Goal: Task Accomplishment & Management: Complete application form

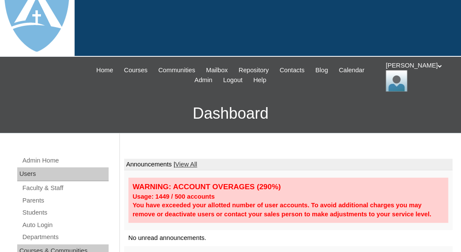
scroll to position [66, 0]
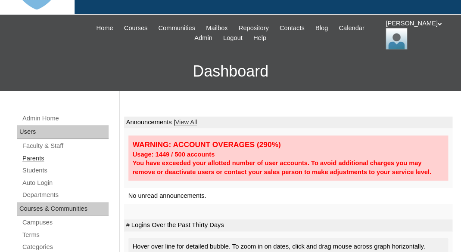
click at [43, 155] on link "Parents" at bounding box center [65, 158] width 87 height 11
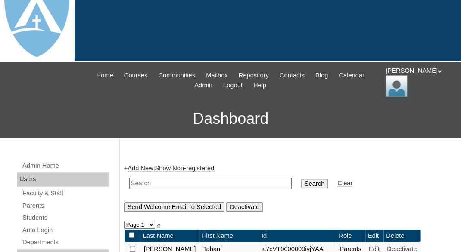
scroll to position [41, 0]
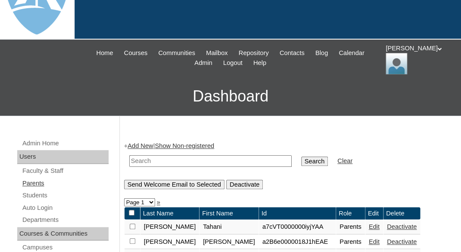
click at [39, 179] on link "Parents" at bounding box center [65, 183] width 87 height 11
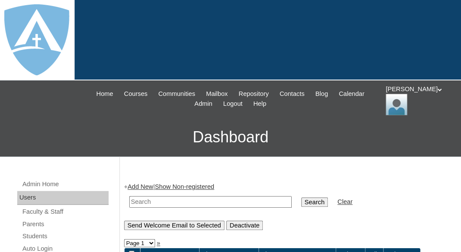
click at [145, 183] on link "Add New" at bounding box center [139, 186] width 25 height 7
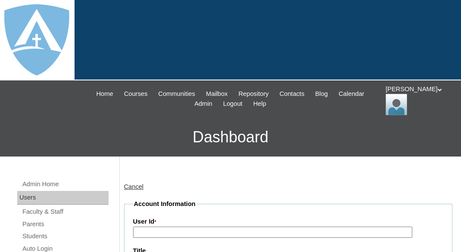
type input "tlambert"
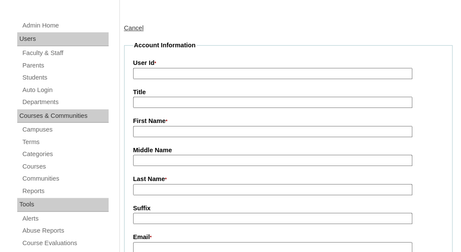
scroll to position [167, 0]
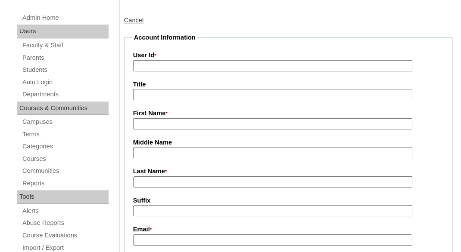
click at [164, 122] on input "First Name *" at bounding box center [272, 124] width 279 height 12
paste input "Maillieann Jonathan"
drag, startPoint x: 169, startPoint y: 121, endPoint x: 207, endPoint y: 122, distance: 37.9
click at [207, 122] on input "Maillieann Jonathan" at bounding box center [272, 124] width 279 height 12
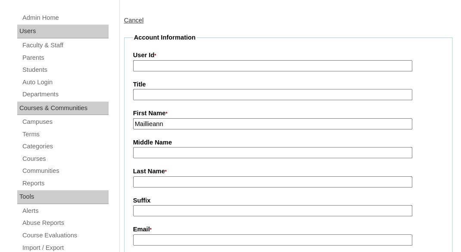
type input "Maillieann"
click at [155, 180] on input "Last Name *" at bounding box center [272, 182] width 279 height 12
paste input "Jonathan"
type input "Jonathan"
click at [146, 210] on input "Suffix" at bounding box center [272, 211] width 279 height 12
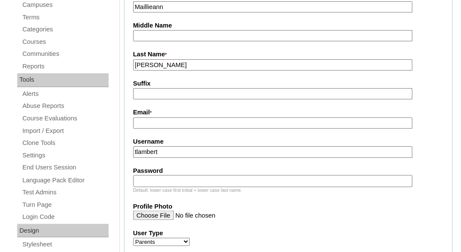
scroll to position [284, 0]
click at [194, 122] on input "Email *" at bounding box center [272, 123] width 279 height 12
paste input "[EMAIL_ADDRESS][DOMAIN_NAME]"
type input "[EMAIL_ADDRESS][DOMAIN_NAME]"
click at [191, 157] on fieldset "Account Information User Id * Title First Name * Maillieann Middle Name Last Na…" at bounding box center [288, 189] width 328 height 547
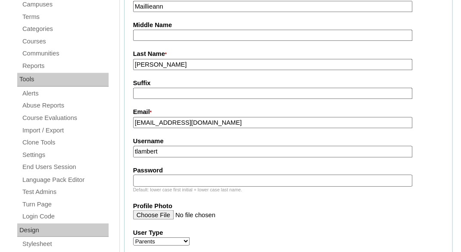
click at [191, 153] on input "tlambert" at bounding box center [272, 152] width 279 height 12
paste input "mbeasha23@gmail.com"
type input "mbeasha23@gmail.com"
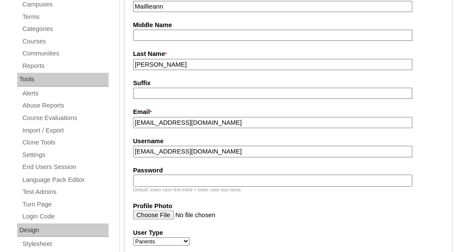
click at [178, 182] on input "Password" at bounding box center [272, 181] width 279 height 12
paste input "mbeasha23@gmail.com"
type input "[EMAIL_ADDRESS][DOMAIN_NAME]"
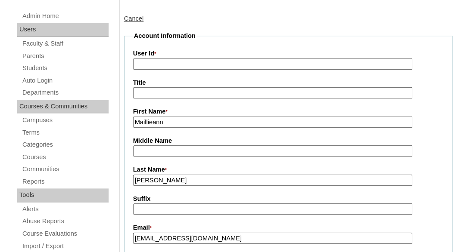
scroll to position [166, 0]
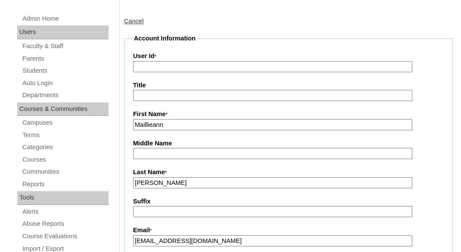
click at [226, 69] on input "User Id *" at bounding box center [272, 67] width 279 height 12
paste input "a7cVT0000000OK5YAM"
type input "a7cVT0000000OK5YAM"
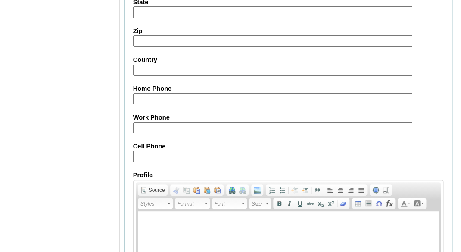
scroll to position [971, 0]
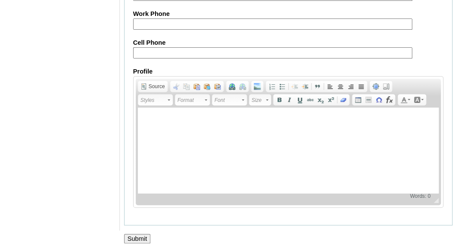
click at [130, 236] on input "Submit" at bounding box center [137, 238] width 27 height 9
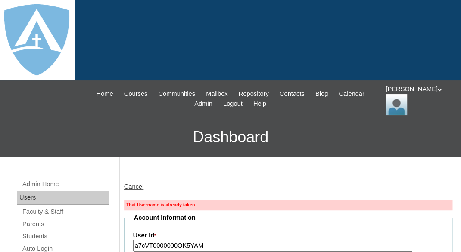
type input "tlambert"
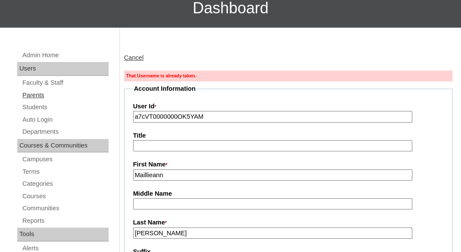
click at [33, 92] on link "Parents" at bounding box center [65, 95] width 87 height 11
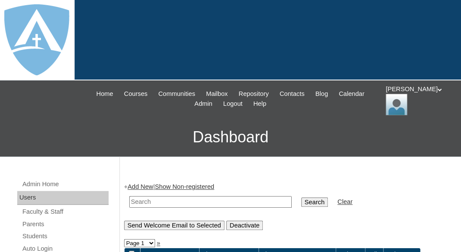
click at [141, 198] on input "text" at bounding box center [210, 202] width 162 height 12
paste input "a7cVT0000000OK5YAM"
type input "a7cVT0000000OK5YAM"
click at [301, 198] on input "Search" at bounding box center [314, 202] width 27 height 9
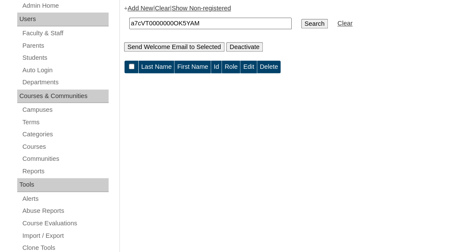
scroll to position [184, 0]
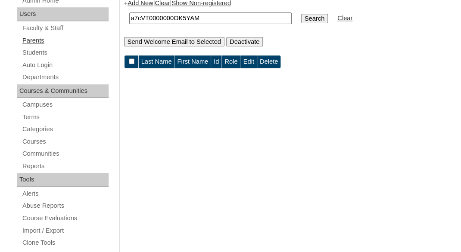
click at [33, 41] on link "Parents" at bounding box center [65, 40] width 87 height 11
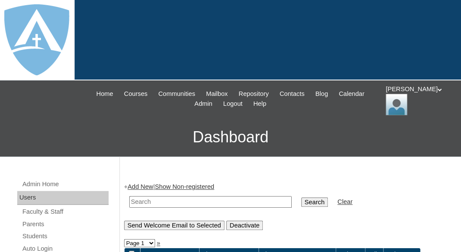
click at [151, 206] on td at bounding box center [210, 202] width 171 height 20
click at [145, 199] on input "text" at bounding box center [210, 202] width 162 height 12
paste input "[EMAIL_ADDRESS][DOMAIN_NAME]"
type input "[EMAIL_ADDRESS][DOMAIN_NAME]"
click at [301, 198] on input "Search" at bounding box center [314, 202] width 27 height 9
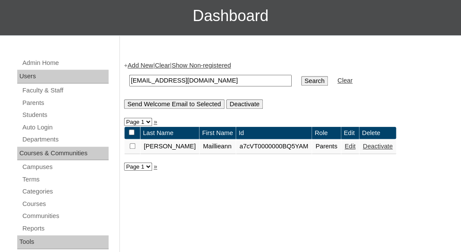
scroll to position [156, 0]
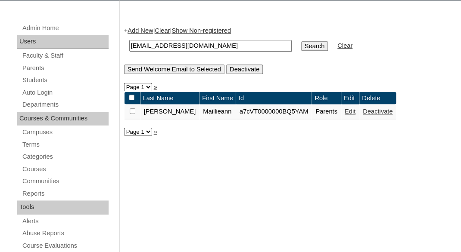
click at [344, 113] on link "Edit" at bounding box center [349, 111] width 11 height 7
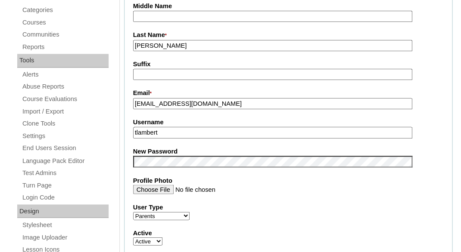
click at [179, 130] on input "tlambert" at bounding box center [272, 133] width 279 height 12
paste input "[EMAIL_ADDRESS][DOMAIN_NAME]"
type input "[EMAIL_ADDRESS][DOMAIN_NAME]"
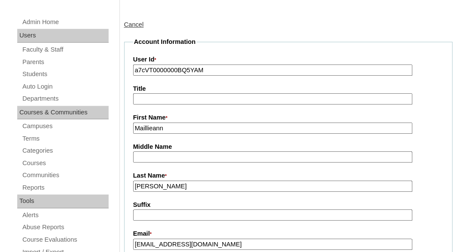
scroll to position [156, 0]
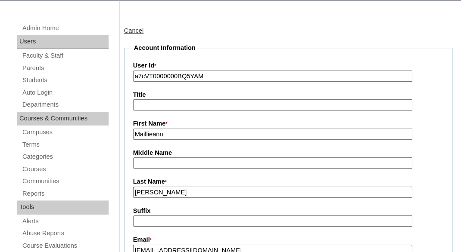
click at [216, 74] on input "a7cVT0000000BQ5YAM" at bounding box center [272, 77] width 279 height 12
paste input "OK"
type input "a7cVT0000000OK5YAM"
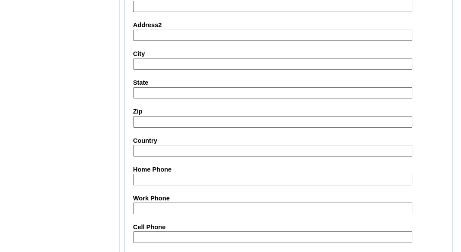
scroll to position [938, 0]
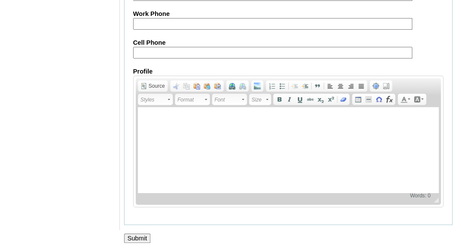
click at [135, 236] on input "Submit" at bounding box center [137, 238] width 27 height 9
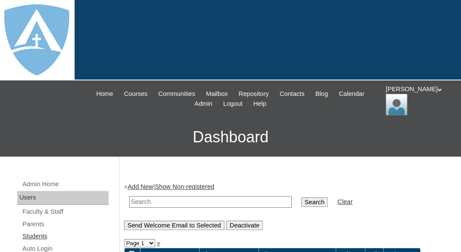
click at [32, 232] on link "Students" at bounding box center [65, 236] width 87 height 11
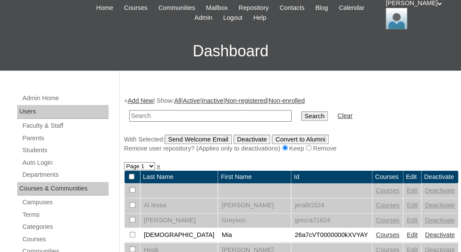
scroll to position [88, 0]
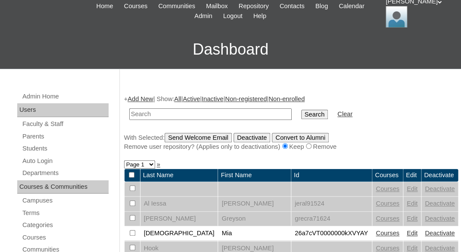
click at [150, 110] on input "text" at bounding box center [210, 114] width 162 height 12
paste input "[PERSON_NAME]"
drag, startPoint x: 155, startPoint y: 110, endPoint x: 203, endPoint y: 109, distance: 48.2
click at [203, 109] on input "[PERSON_NAME]" at bounding box center [210, 114] width 162 height 12
type input "[PERSON_NAME]"
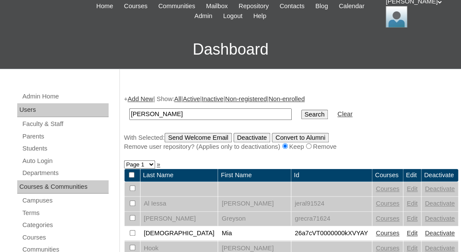
click at [301, 110] on input "Search" at bounding box center [314, 114] width 27 height 9
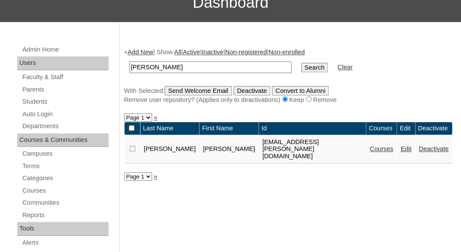
scroll to position [136, 0]
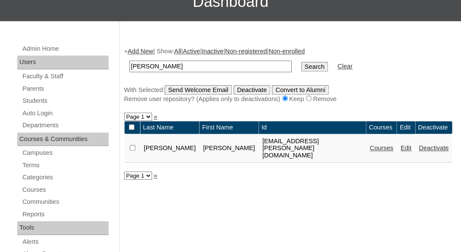
click at [376, 150] on link "Courses" at bounding box center [381, 148] width 24 height 7
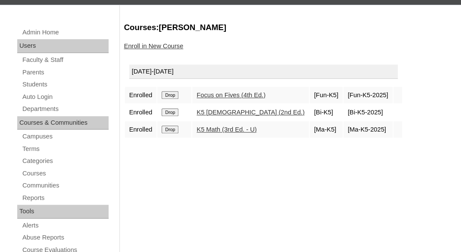
scroll to position [175, 0]
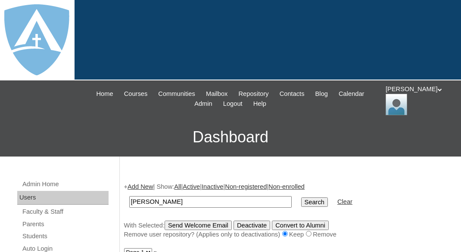
scroll to position [136, 0]
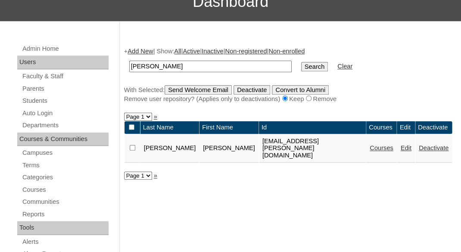
click at [161, 62] on input "Leland" at bounding box center [210, 67] width 162 height 12
paste input "Cristina Ramirez"
drag, startPoint x: 158, startPoint y: 64, endPoint x: 114, endPoint y: 63, distance: 43.9
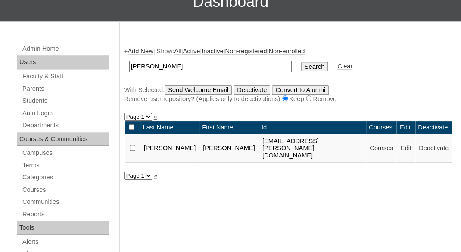
click at [129, 63] on input "Cristina Ramirez" at bounding box center [210, 67] width 162 height 12
type input "[PERSON_NAME]"
click at [301, 62] on input "Search" at bounding box center [314, 66] width 27 height 9
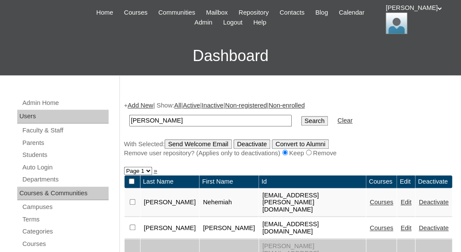
scroll to position [77, 0]
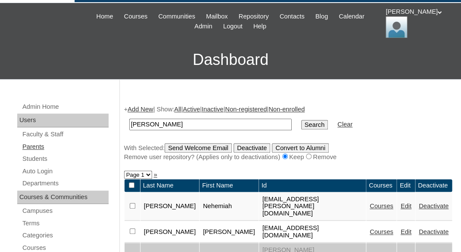
click at [37, 147] on link "Parents" at bounding box center [65, 147] width 87 height 11
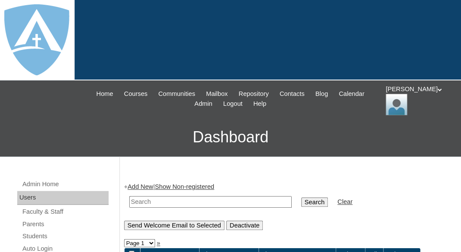
click at [138, 186] on link "Add New" at bounding box center [139, 186] width 25 height 7
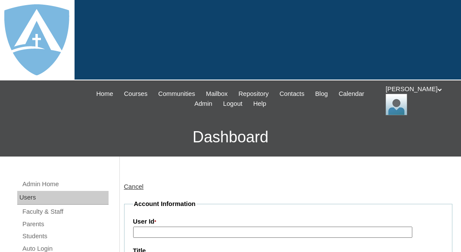
type input "tlambert"
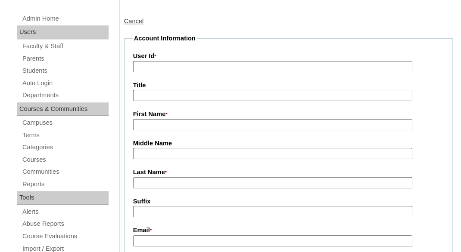
scroll to position [168, 0]
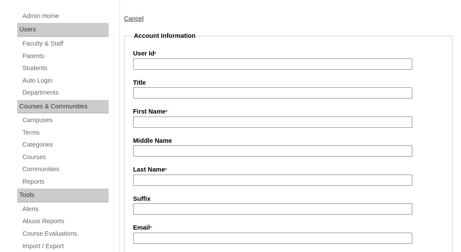
click at [163, 122] on input "First Name *" at bounding box center [272, 123] width 279 height 12
paste input "Cristina Ramirez"
drag, startPoint x: 159, startPoint y: 121, endPoint x: 202, endPoint y: 119, distance: 42.7
click at [202, 119] on input "Cristina Ramirez" at bounding box center [272, 123] width 279 height 12
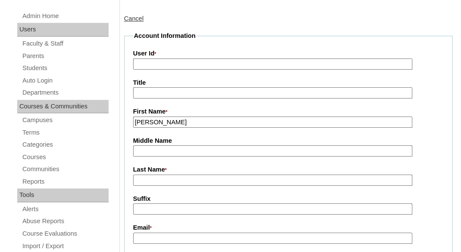
type input "Cristina"
click at [156, 181] on input "Last Name *" at bounding box center [272, 181] width 279 height 12
paste input "[PERSON_NAME]"
click at [138, 181] on input "[PERSON_NAME]" at bounding box center [272, 181] width 279 height 12
type input "[PERSON_NAME]"
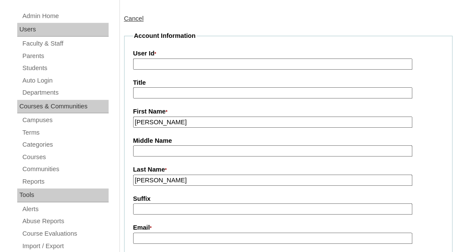
click at [173, 196] on label "Suffix" at bounding box center [288, 199] width 310 height 9
click at [173, 204] on input "Suffix" at bounding box center [272, 210] width 279 height 12
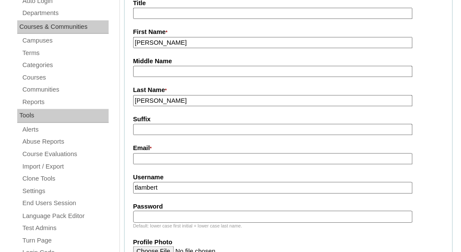
scroll to position [274, 0]
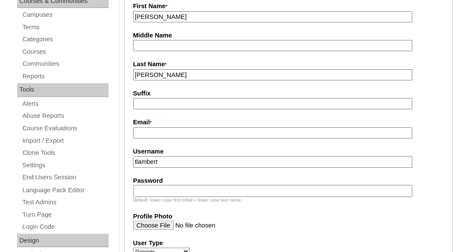
click at [166, 132] on input "Email *" at bounding box center [272, 133] width 279 height 12
paste input "ramirezcristina02@gmail.com"
type input "ramirezcristina02@gmail.com"
click at [179, 161] on input "tlambert" at bounding box center [272, 162] width 279 height 12
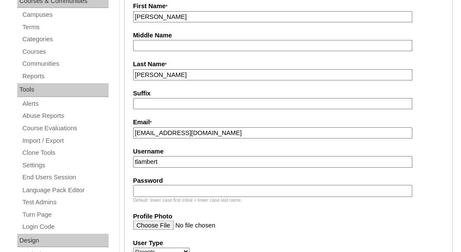
click at [179, 161] on input "tlambert" at bounding box center [272, 162] width 279 height 12
paste input "[EMAIL_ADDRESS][DOMAIN_NAME]"
type input "[EMAIL_ADDRESS][DOMAIN_NAME]"
click at [169, 195] on input "Password" at bounding box center [272, 191] width 279 height 12
paste input "ramirezcristina02@gmail.com"
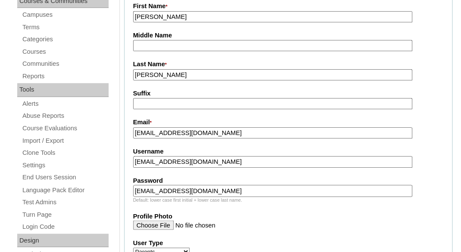
type input "ramirezcristina02@gmail.com"
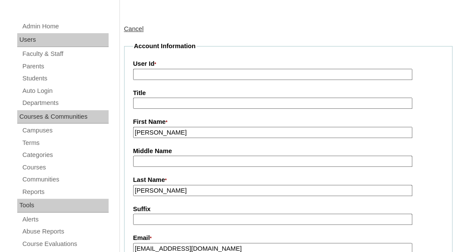
scroll to position [156, 0]
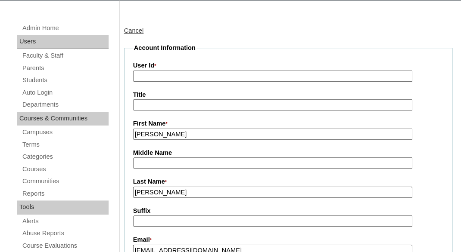
click at [201, 73] on input "User Id *" at bounding box center [272, 77] width 279 height 12
paste input "a7cVT0000000kxJYAQ"
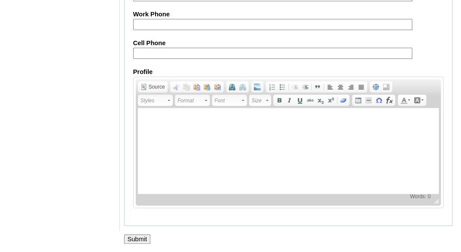
scroll to position [971, 0]
type input "a7cVT0000000kxJYAQ"
click at [132, 239] on input "Submit" at bounding box center [137, 238] width 27 height 9
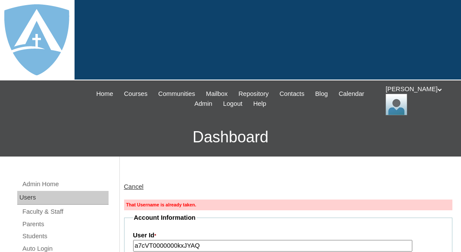
type input "tlambert"
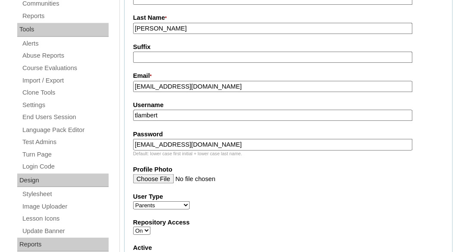
scroll to position [335, 0]
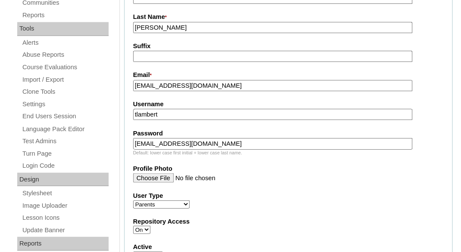
click at [179, 87] on input "ramirezcristina02@gmail.com" at bounding box center [272, 86] width 279 height 12
click at [179, 87] on input "[EMAIL_ADDRESS][DOMAIN_NAME]" at bounding box center [272, 86] width 279 height 12
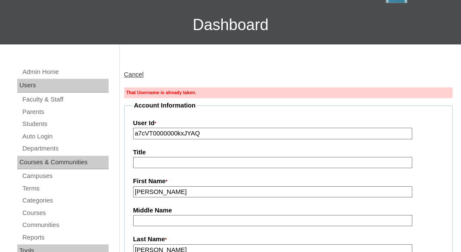
scroll to position [96, 0]
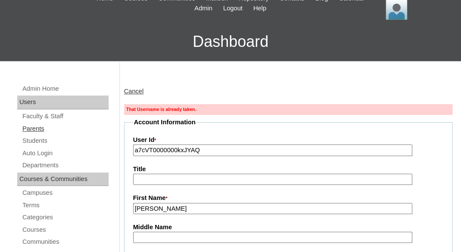
click at [35, 129] on link "Parents" at bounding box center [65, 129] width 87 height 11
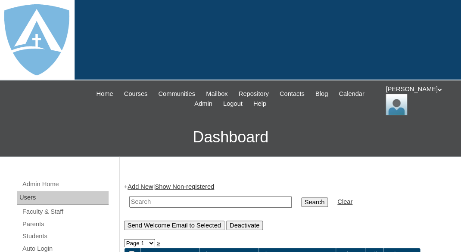
click at [152, 199] on input "text" at bounding box center [210, 202] width 162 height 12
paste input "[EMAIL_ADDRESS][DOMAIN_NAME]"
type input "[EMAIL_ADDRESS][DOMAIN_NAME]"
click at [301, 198] on input "Search" at bounding box center [314, 202] width 27 height 9
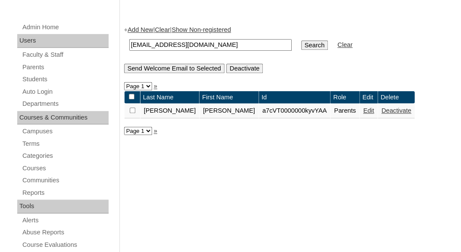
scroll to position [177, 0]
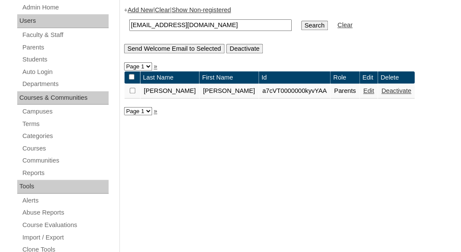
click at [363, 92] on link "Edit" at bounding box center [368, 90] width 11 height 7
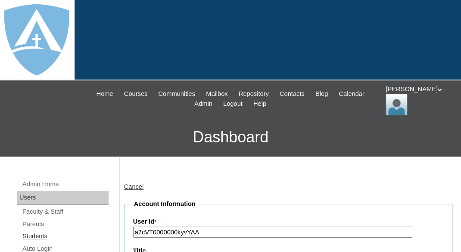
click at [37, 232] on link "Students" at bounding box center [65, 236] width 87 height 11
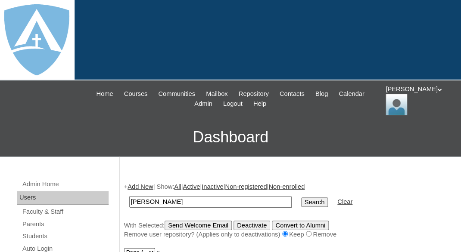
drag, startPoint x: 156, startPoint y: 201, endPoint x: 105, endPoint y: 197, distance: 50.5
click at [129, 197] on input "[PERSON_NAME]" at bounding box center [210, 202] width 162 height 12
type input "[PERSON_NAME]"
click at [301, 198] on input "Search" at bounding box center [314, 202] width 27 height 9
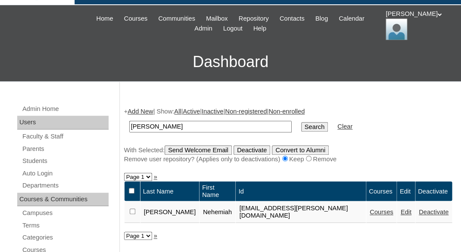
scroll to position [121, 0]
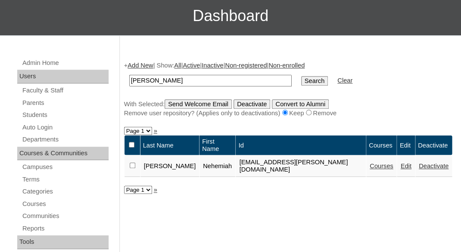
click at [141, 63] on link "Add New" at bounding box center [139, 65] width 25 height 7
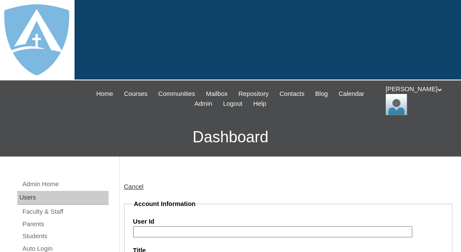
type input "tlambert"
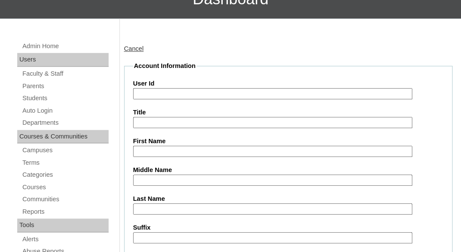
scroll to position [201, 0]
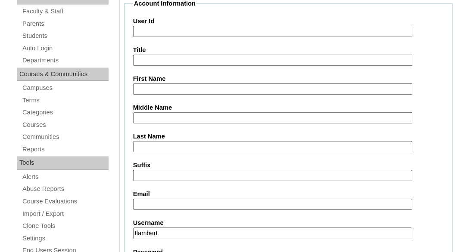
click at [164, 86] on input "First Name" at bounding box center [272, 89] width 279 height 12
paste input "Malakai Ibarra"
drag, startPoint x: 160, startPoint y: 86, endPoint x: 188, endPoint y: 85, distance: 28.4
click at [189, 86] on input "Malakai Ibarra" at bounding box center [272, 89] width 279 height 12
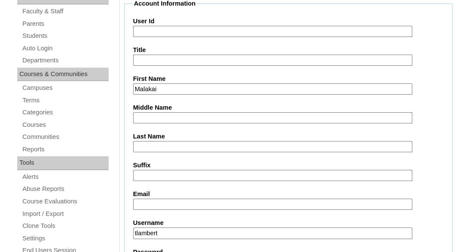
type input "Malakai"
click at [145, 142] on input "Last Name" at bounding box center [272, 147] width 279 height 12
paste input "Ibarra"
type input "Ibarra"
click at [156, 206] on input "Email" at bounding box center [272, 205] width 279 height 12
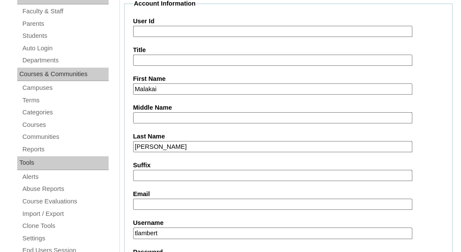
paste input "ramirezcristina02@gmail.com"
type input "ramirezcristina02@gmail.com"
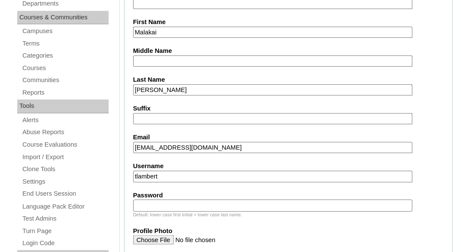
scroll to position [262, 0]
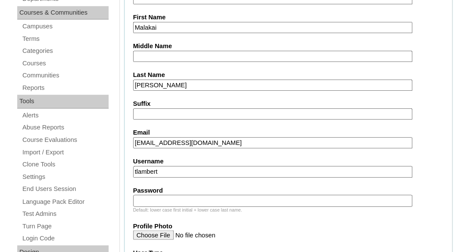
click at [182, 167] on input "tlambert" at bounding box center [272, 172] width 279 height 12
paste input "malakai.ibarra@enlightiumstudent.com"
type input "malakai.ibarra@enlightiumstudent.com"
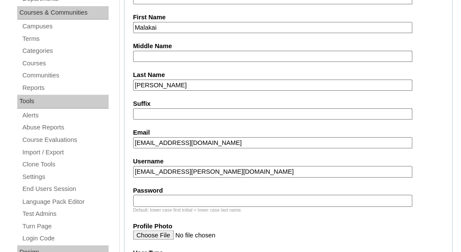
click at [167, 197] on input "Password" at bounding box center [272, 201] width 279 height 12
paste input "malakai.ibarra@enlightiumstudent.com"
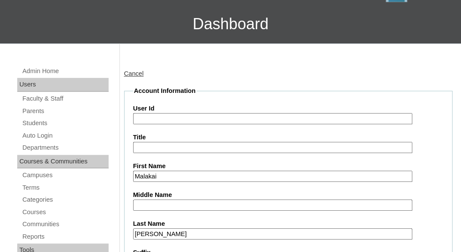
scroll to position [105, 0]
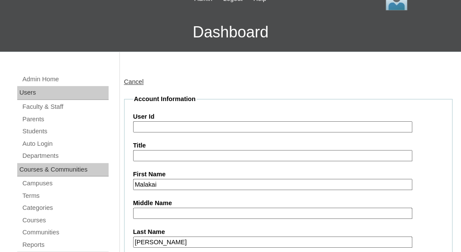
type input "malakai.ibarra@enlightiumstudent.com"
click at [168, 121] on input "User Id" at bounding box center [272, 127] width 279 height 12
paste input "malakai.ibarra@enlightiumstudent.com"
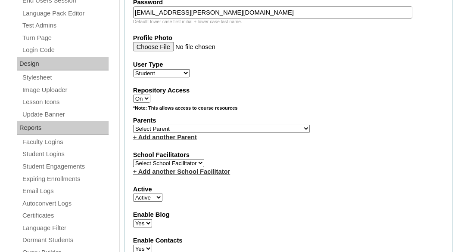
scroll to position [454, 0]
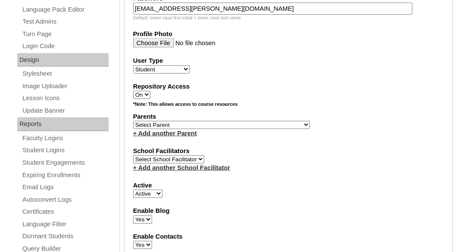
type input "26malakai.ibarra@enlightiumstudent.com"
click at [133, 121] on select "Select Parent Abbas, Tahani Garcia, Rosa Kaneko, Chad Labourdette, Jessica Nich…" at bounding box center [221, 125] width 176 height 8
select select "101438"
click option "Ramirez, Cristina" at bounding box center [0, 0] width 0 height 0
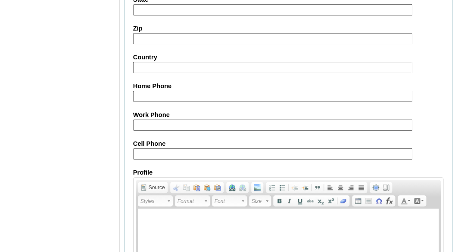
scroll to position [1125, 0]
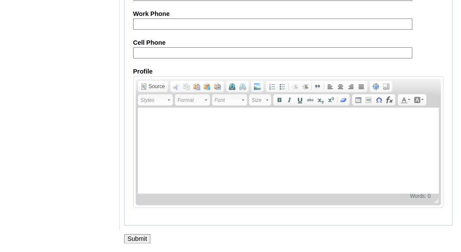
click at [140, 234] on input "Submit" at bounding box center [137, 238] width 27 height 9
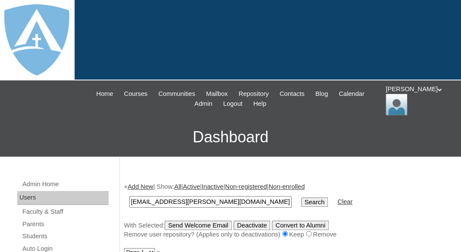
type input "[EMAIL_ADDRESS][PERSON_NAME][DOMAIN_NAME]"
click at [301, 198] on input "Search" at bounding box center [314, 202] width 27 height 9
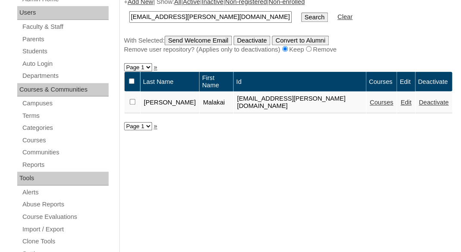
scroll to position [194, 0]
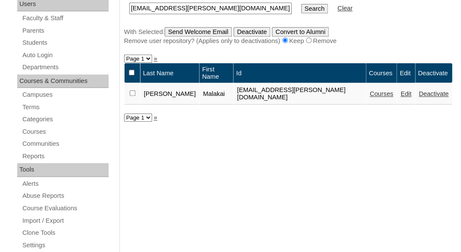
click at [369, 90] on link "Courses" at bounding box center [381, 93] width 24 height 7
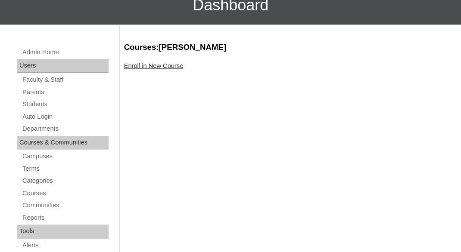
scroll to position [126, 0]
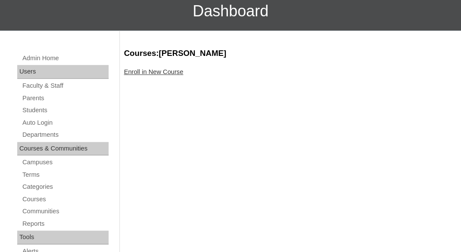
click at [179, 70] on link "Enroll in New Course" at bounding box center [153, 71] width 59 height 7
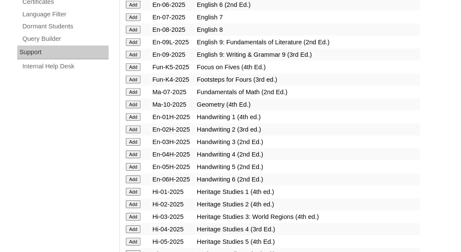
scroll to position [663, 0]
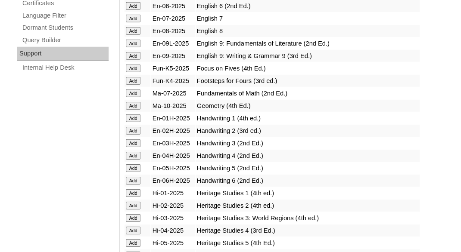
click at [133, 85] on input "Add" at bounding box center [133, 81] width 15 height 8
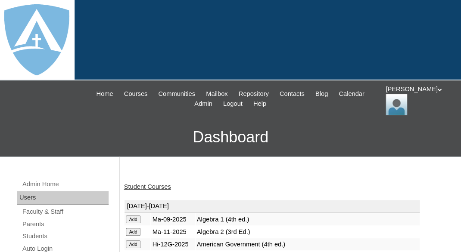
click at [163, 185] on link "Student Courses" at bounding box center [147, 186] width 47 height 7
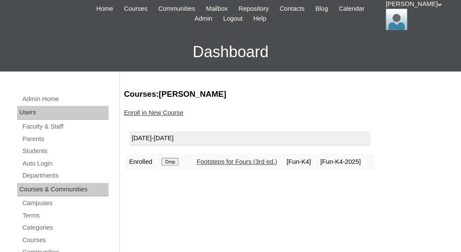
scroll to position [86, 0]
